Goal: Find specific page/section: Find specific page/section

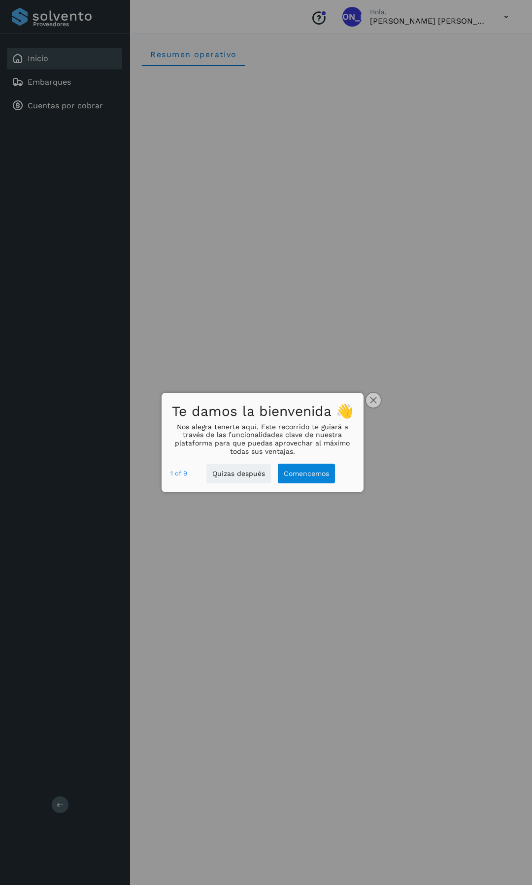
click at [372, 399] on icon "close," at bounding box center [373, 400] width 6 height 6
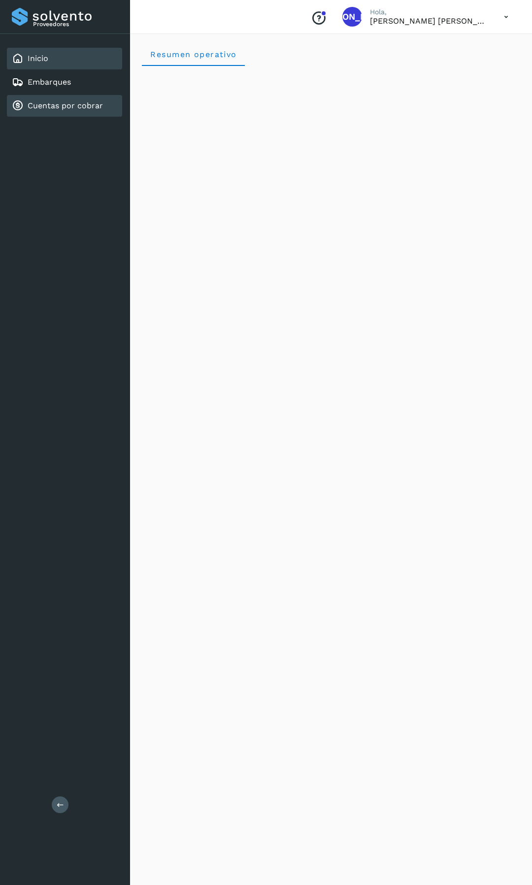
click at [80, 108] on link "Cuentas por cobrar" at bounding box center [65, 105] width 75 height 9
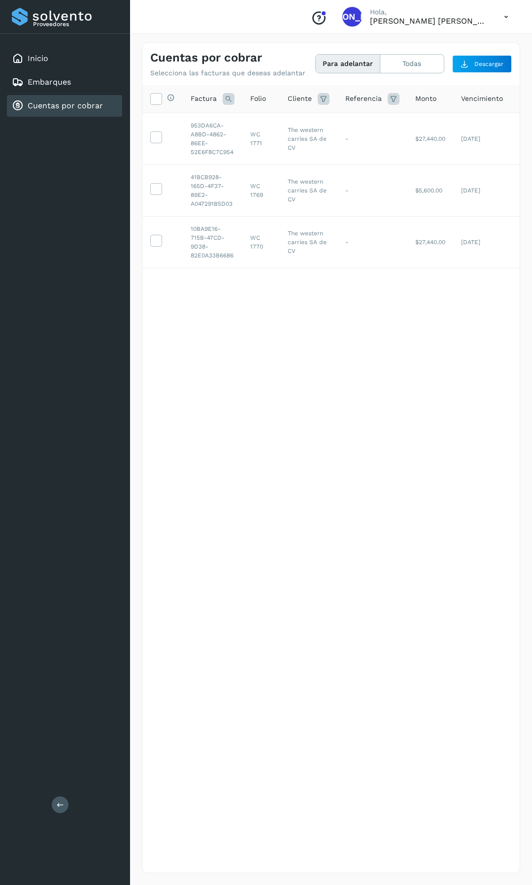
click at [503, 15] on icon at bounding box center [506, 17] width 20 height 20
click at [440, 45] on div "Cerrar sesión" at bounding box center [456, 44] width 117 height 19
